Goal: Task Accomplishment & Management: Use online tool/utility

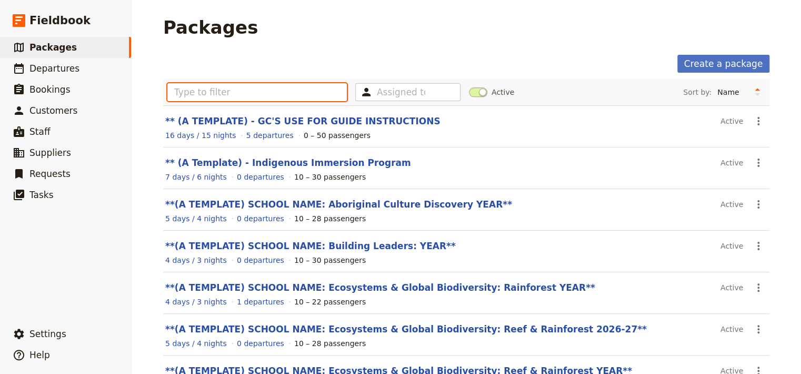
click at [194, 92] on input "text" at bounding box center [257, 92] width 180 height 18
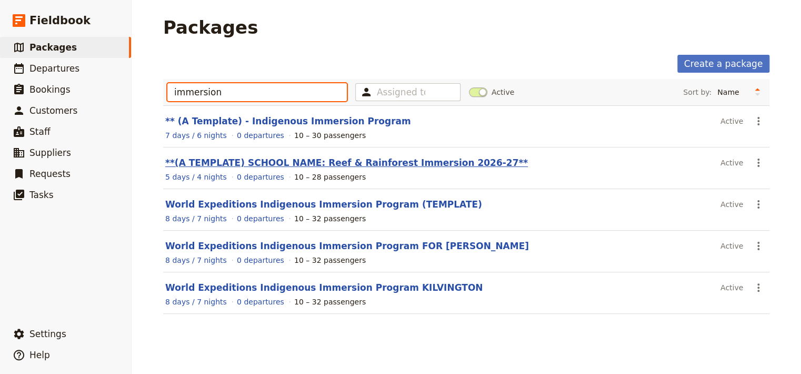
type input "immersion"
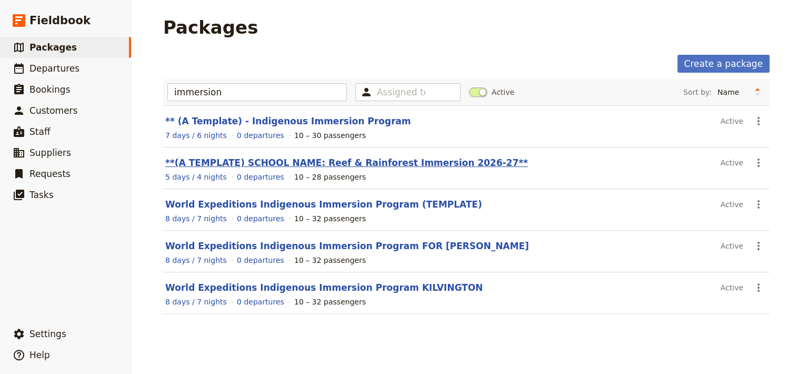
click at [301, 163] on link "**(A TEMPLATE) SCHOOL NAME: Reef & Rainforest Immersion 2026-27**" at bounding box center [346, 162] width 363 height 11
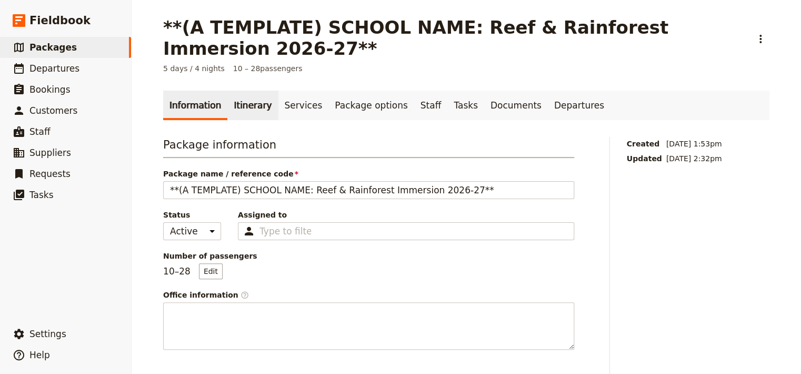
click at [239, 111] on link "Itinerary" at bounding box center [252, 105] width 51 height 29
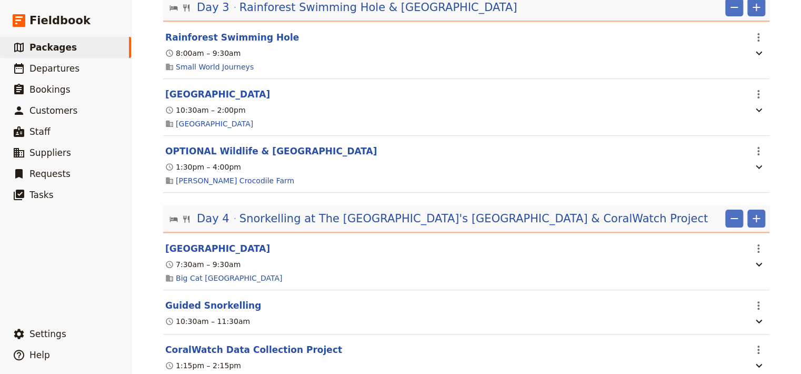
scroll to position [708, 0]
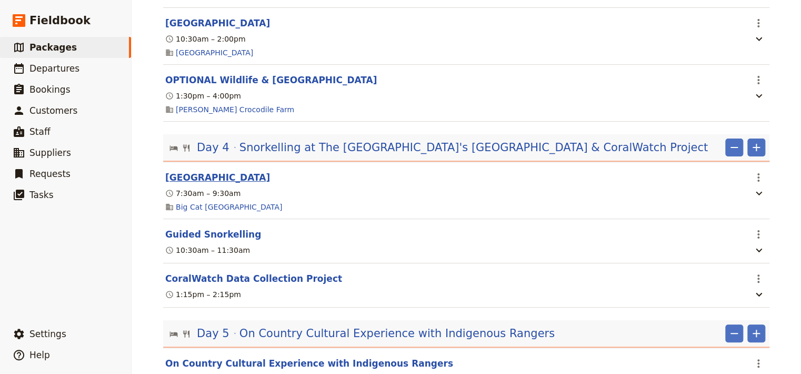
click at [193, 181] on button "[GEOGRAPHIC_DATA]" at bounding box center [217, 177] width 105 height 13
select select "4"
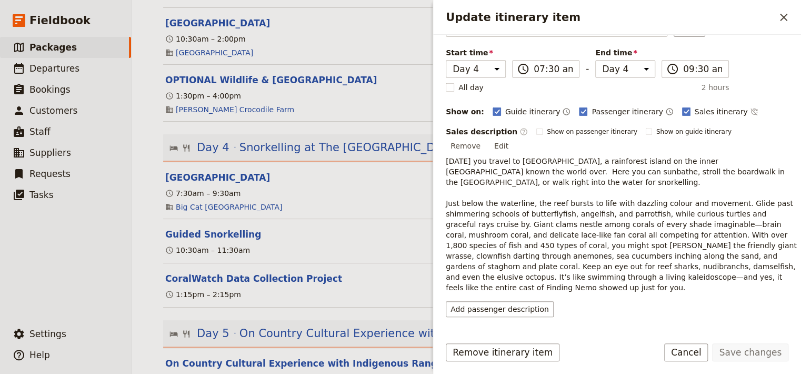
scroll to position [125, 0]
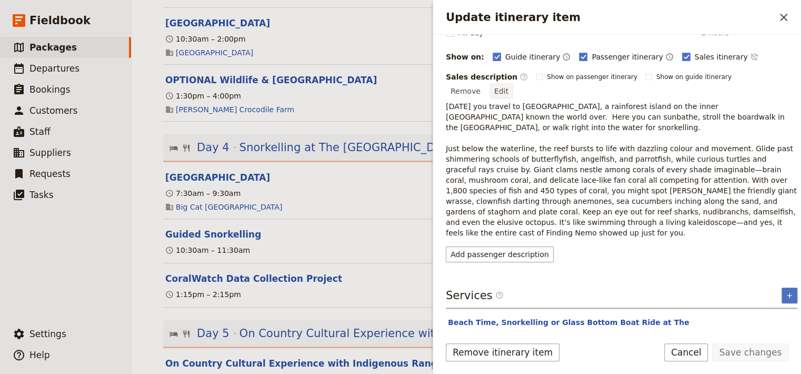
click at [513, 83] on button "Edit" at bounding box center [502, 91] width 24 height 16
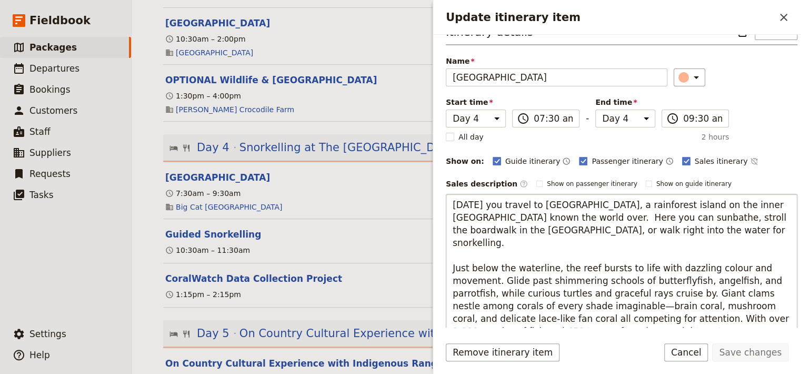
scroll to position [162, 0]
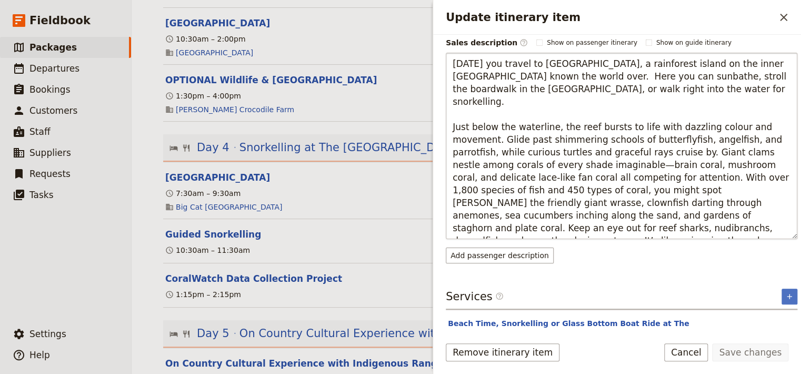
drag, startPoint x: 452, startPoint y: 206, endPoint x: 670, endPoint y: 224, distance: 219.2
click at [670, 224] on textarea "[DATE] you travel to [GEOGRAPHIC_DATA], a rainforest island on the inner [GEOGR…" at bounding box center [622, 146] width 352 height 186
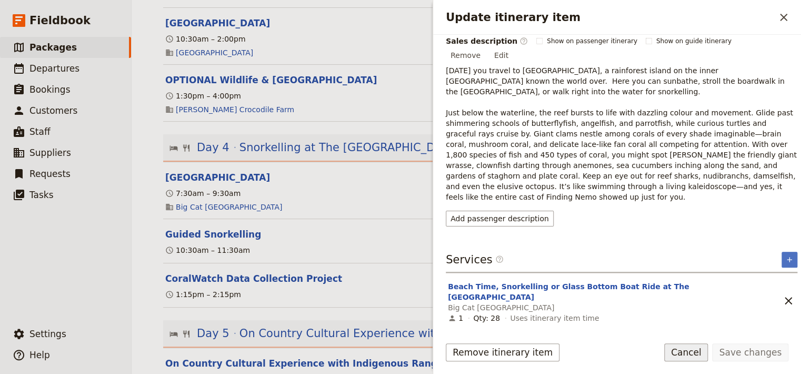
click at [693, 353] on button "Cancel" at bounding box center [686, 352] width 44 height 18
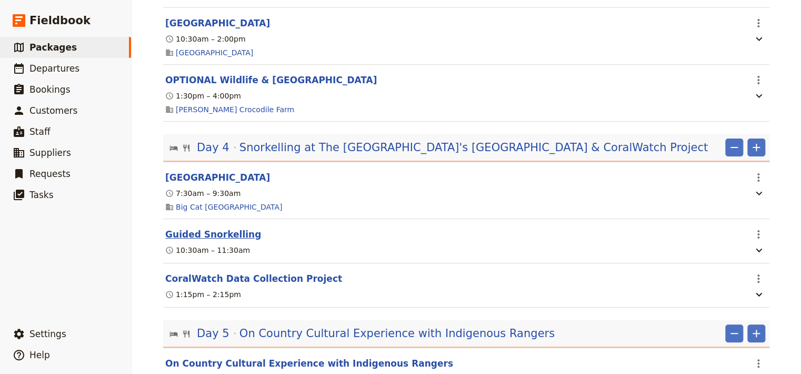
click at [214, 239] on button "Guided Snorkelling" at bounding box center [213, 234] width 96 height 13
select select "4"
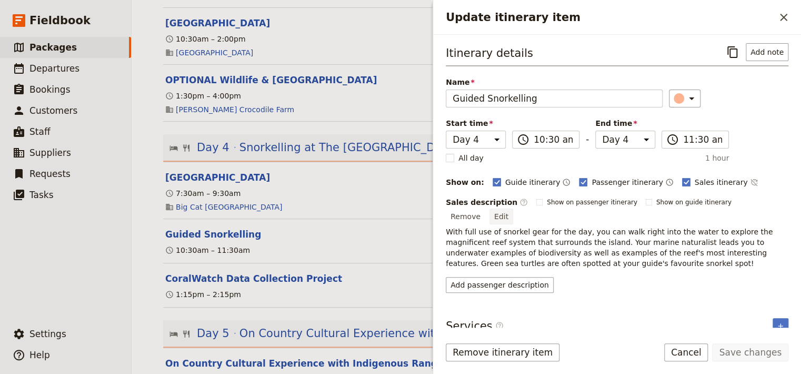
click at [513, 208] on button "Edit" at bounding box center [502, 216] width 24 height 16
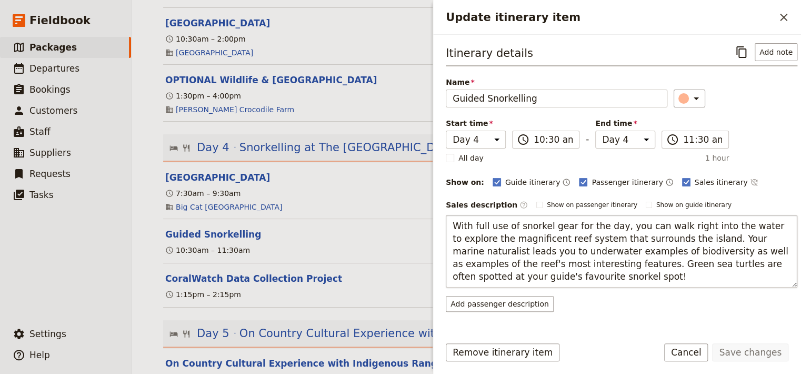
drag, startPoint x: 588, startPoint y: 277, endPoint x: 450, endPoint y: 228, distance: 146.4
click at [450, 228] on textarea "With full use of snorkel gear for the day, you can walk right into the water to…" at bounding box center [622, 251] width 352 height 73
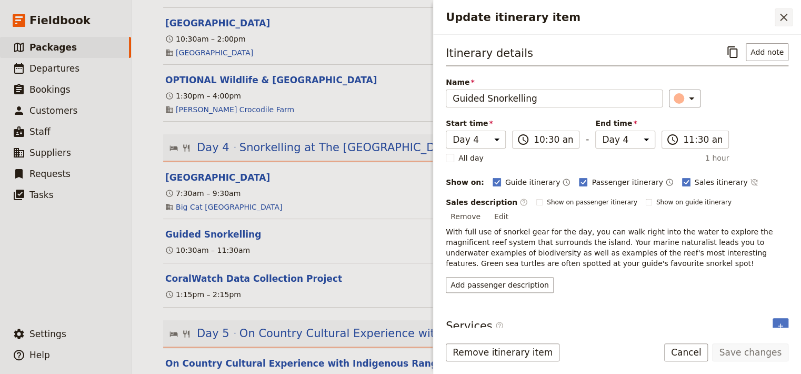
click at [782, 16] on icon "Close drawer" at bounding box center [783, 17] width 7 height 7
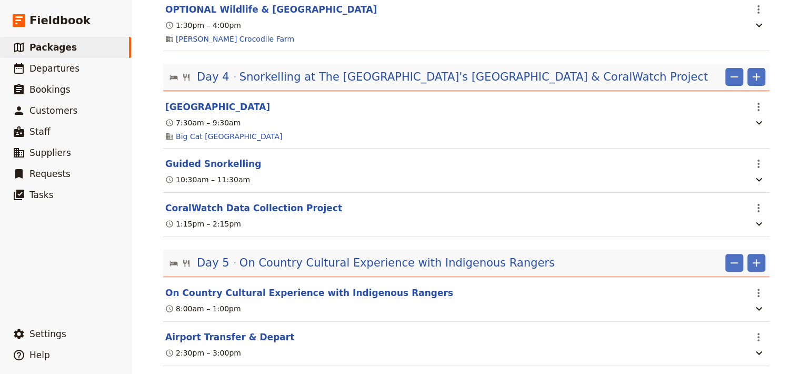
scroll to position [807, 0]
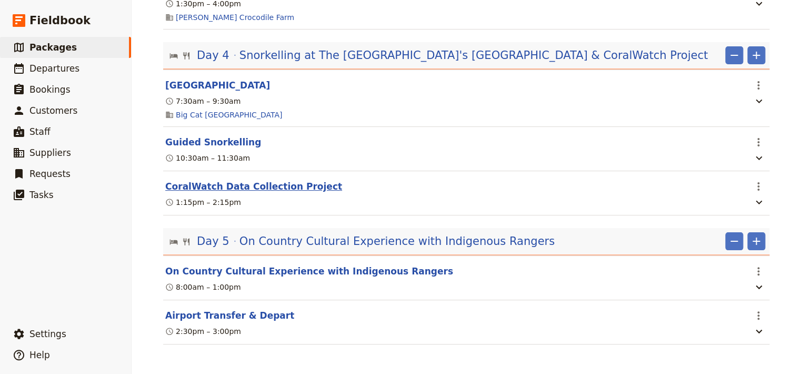
click at [269, 187] on button "CoralWatch Data Collection Project" at bounding box center [253, 186] width 177 height 13
select select "4"
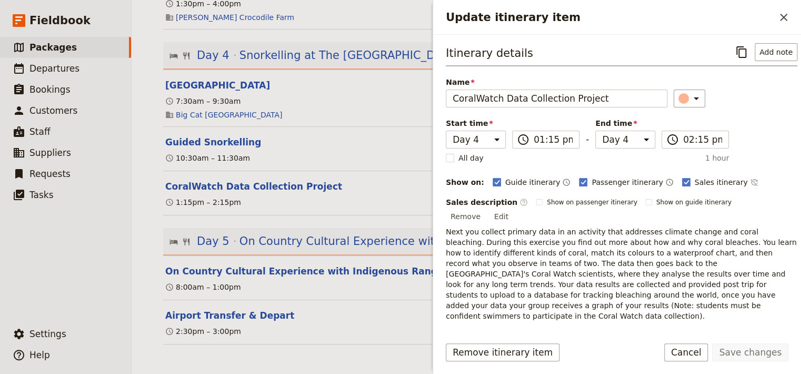
scroll to position [49, 0]
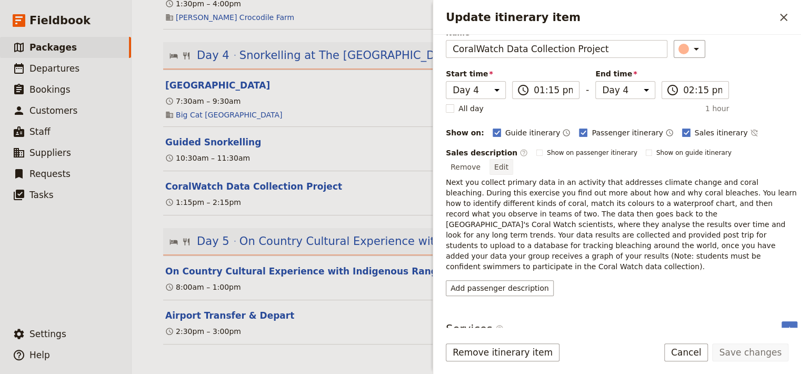
click at [513, 159] on button "Edit" at bounding box center [502, 167] width 24 height 16
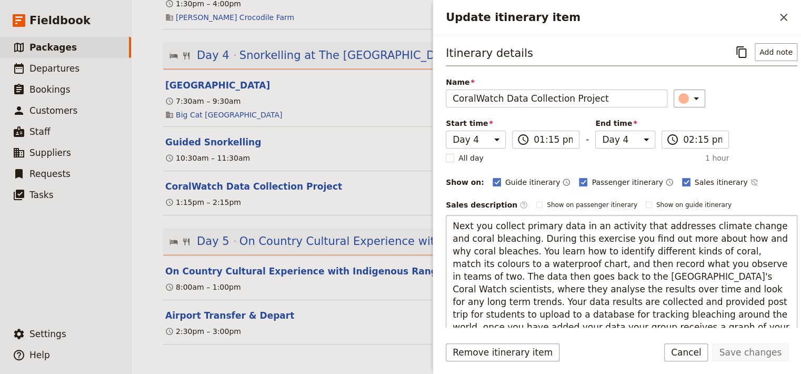
scroll to position [116, 0]
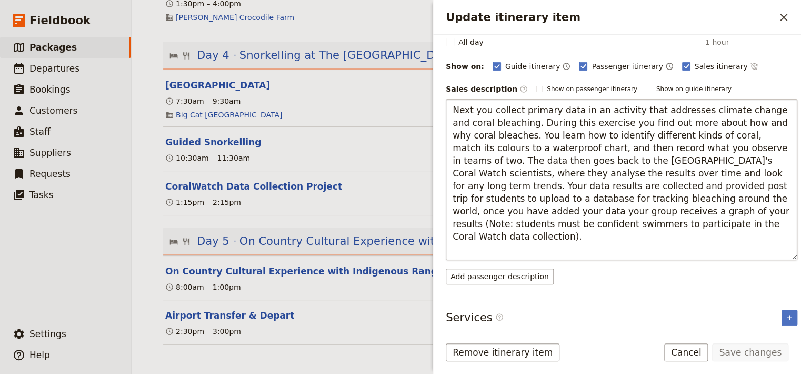
drag, startPoint x: 654, startPoint y: 222, endPoint x: 444, endPoint y: 110, distance: 238.1
click at [446, 110] on textarea "Next you collect primary data in an activity that addresses climate change and …" at bounding box center [622, 179] width 352 height 161
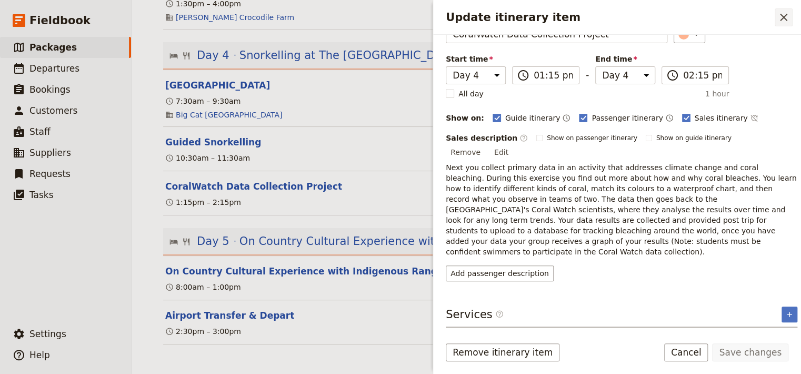
click at [785, 18] on icon "Close drawer" at bounding box center [783, 17] width 7 height 7
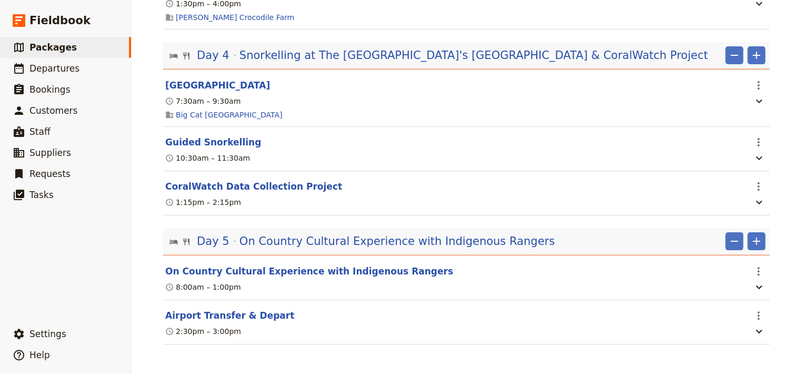
scroll to position [807, 0]
